Goal: Transaction & Acquisition: Purchase product/service

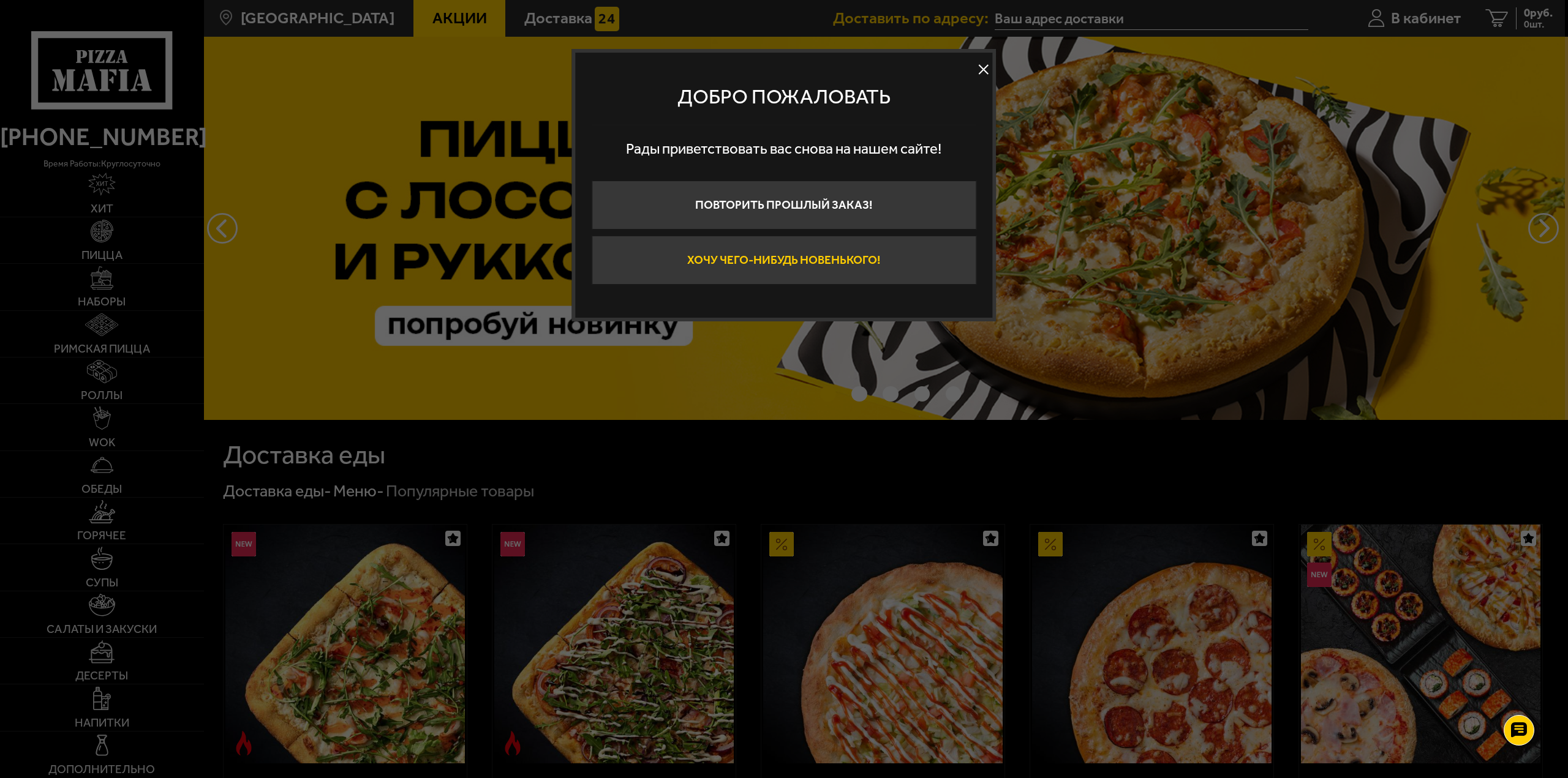
click at [805, 266] on button "Хочу чего-нибудь новенького!" at bounding box center [784, 260] width 384 height 49
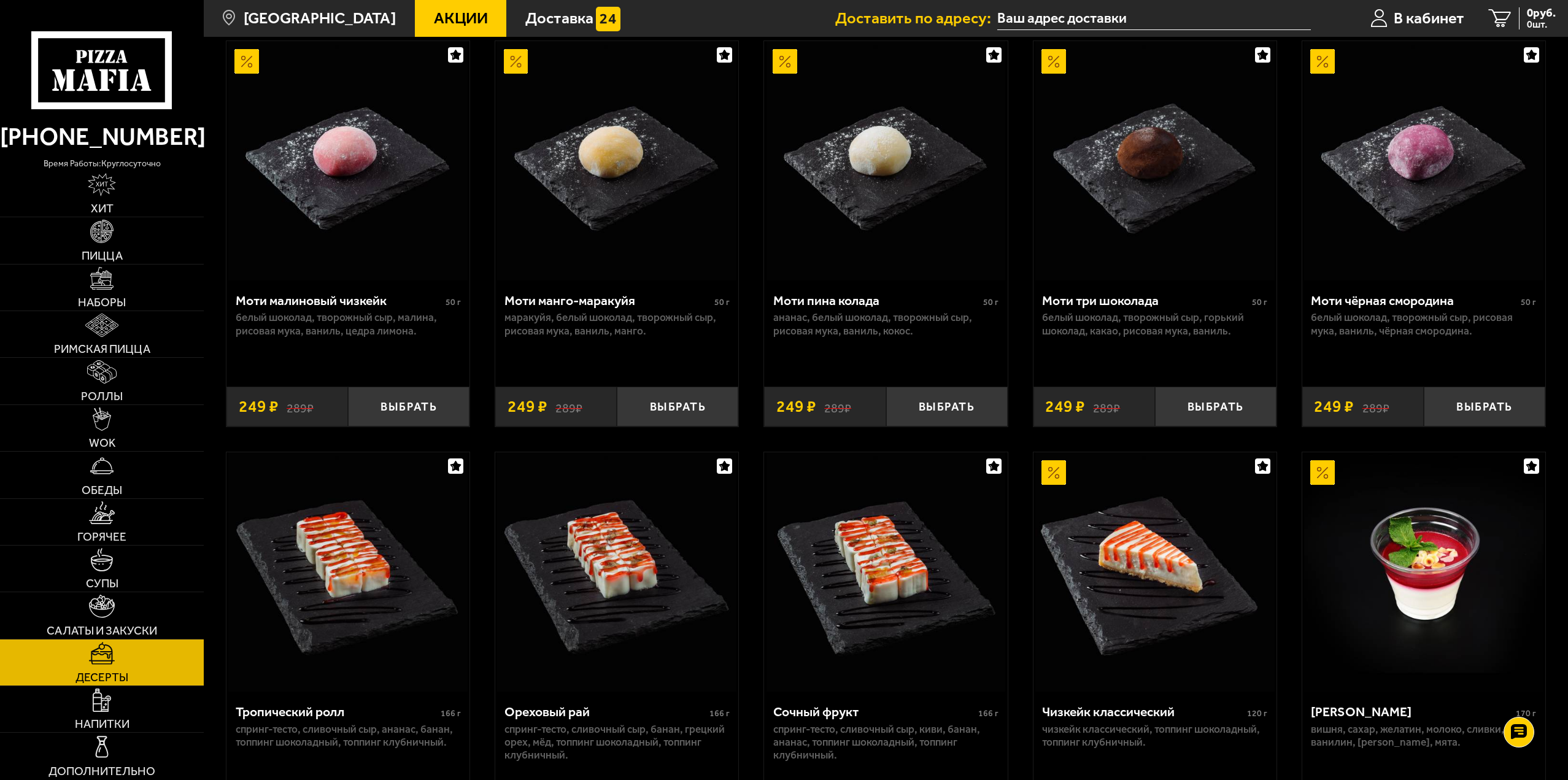
scroll to position [123, 0]
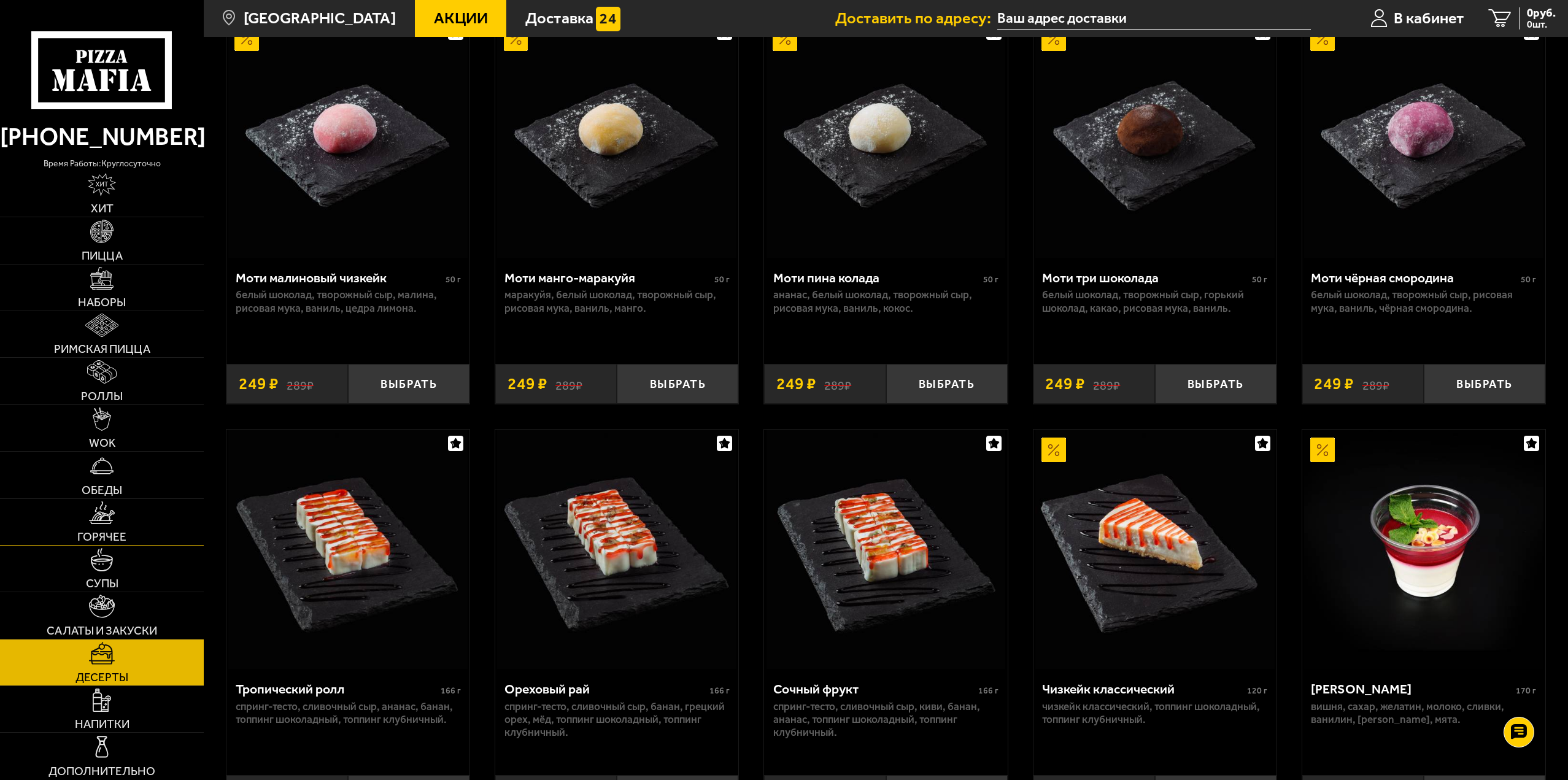
click at [117, 529] on link "Горячее" at bounding box center [102, 522] width 204 height 46
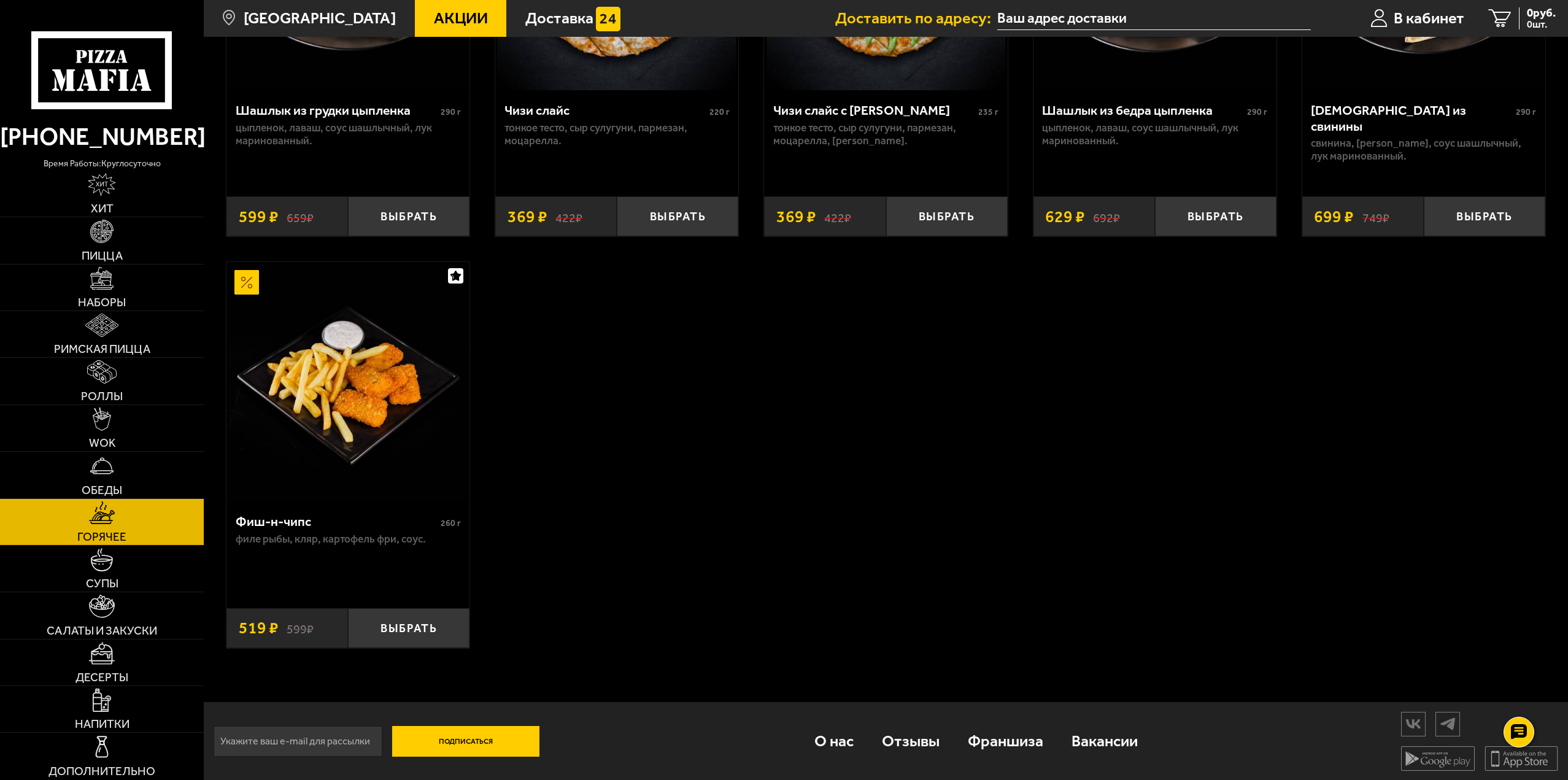
scroll to position [1208, 0]
click at [111, 251] on span "Пицца" at bounding box center [102, 256] width 41 height 12
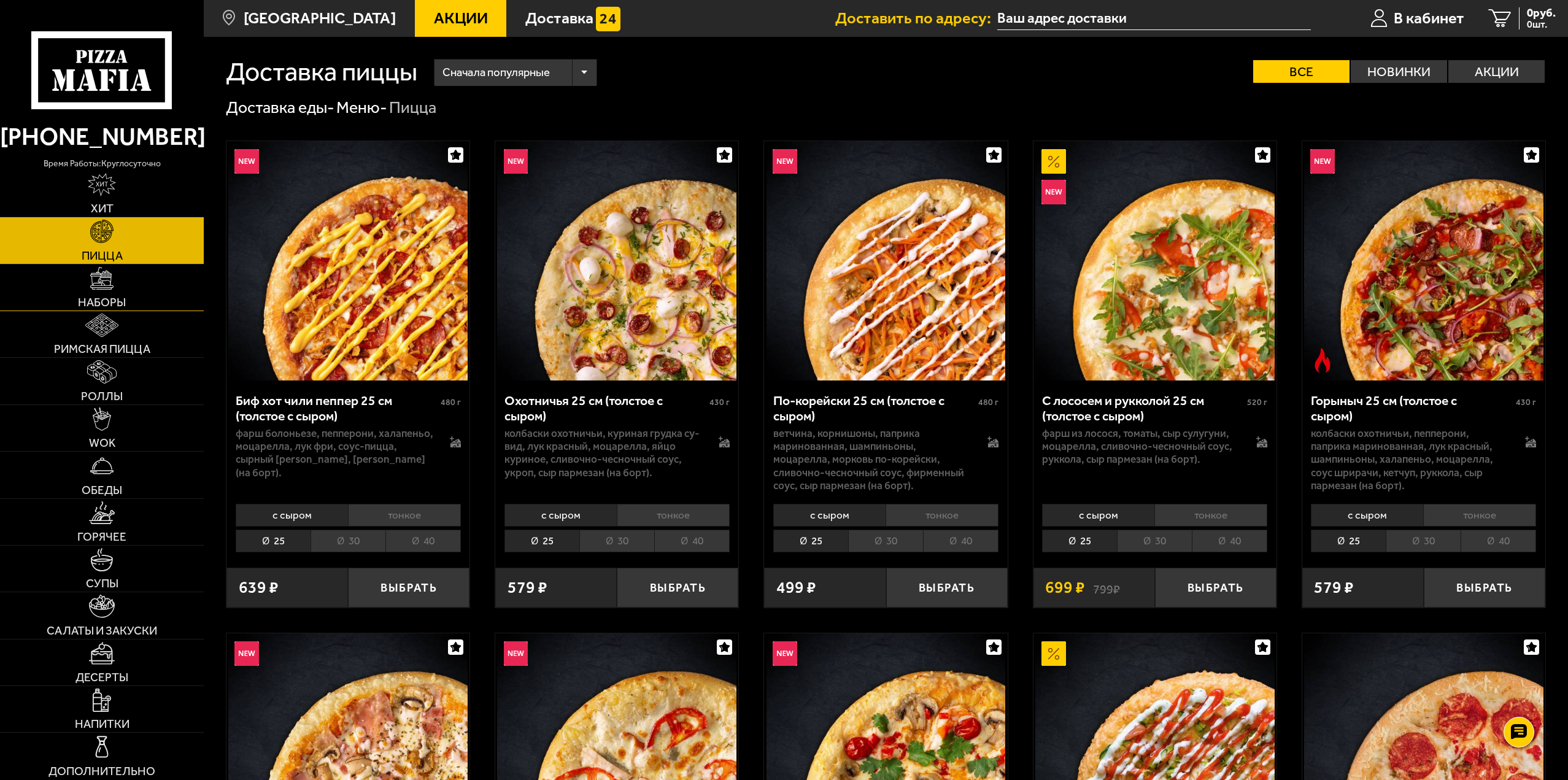
click at [105, 290] on link "Наборы" at bounding box center [102, 288] width 204 height 46
